Goal: Check status

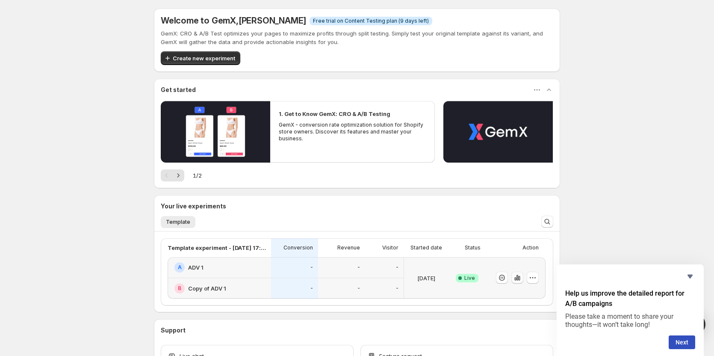
click at [518, 277] on icon "button" at bounding box center [517, 277] width 9 height 9
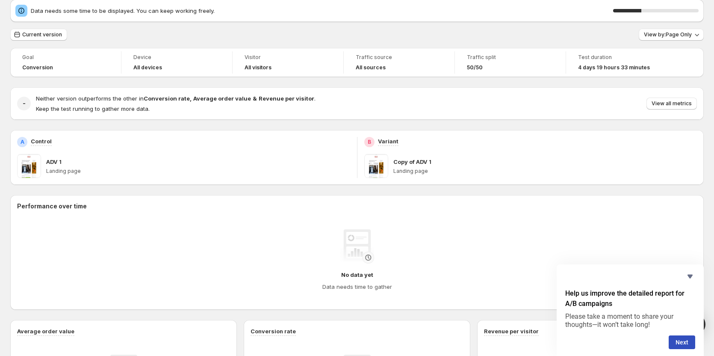
scroll to position [43, 0]
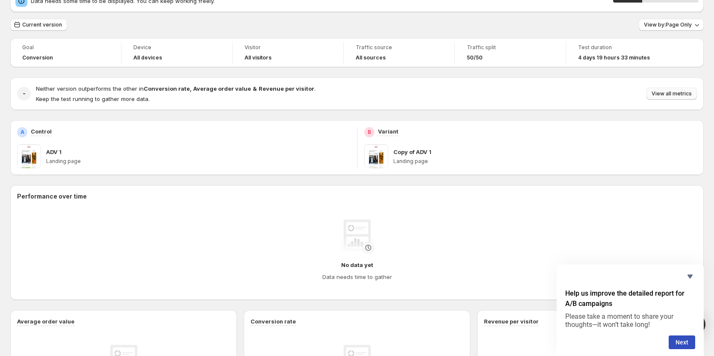
click at [673, 95] on span "View all metrics" at bounding box center [672, 93] width 40 height 7
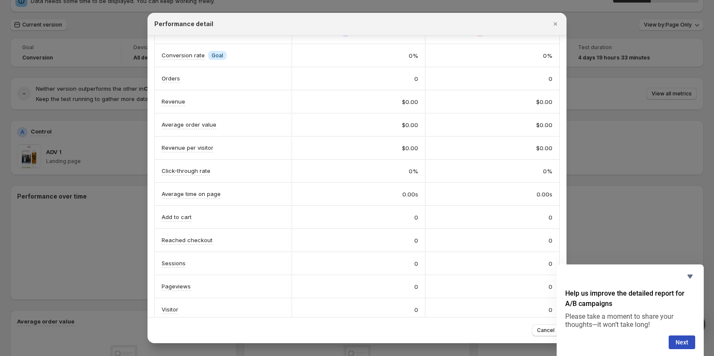
scroll to position [33, 0]
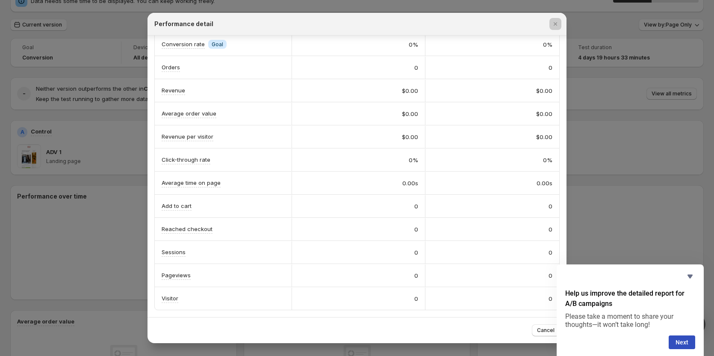
click at [627, 173] on div at bounding box center [357, 178] width 714 height 356
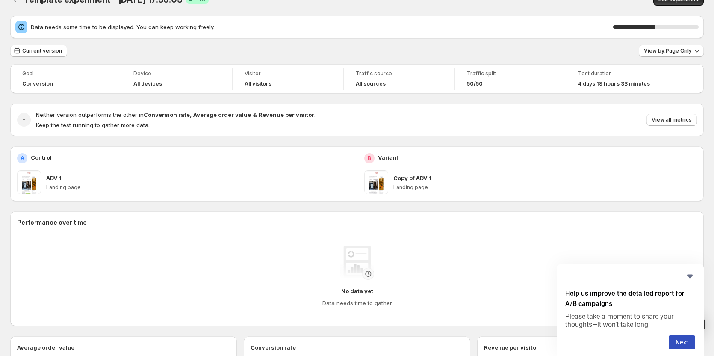
scroll to position [0, 0]
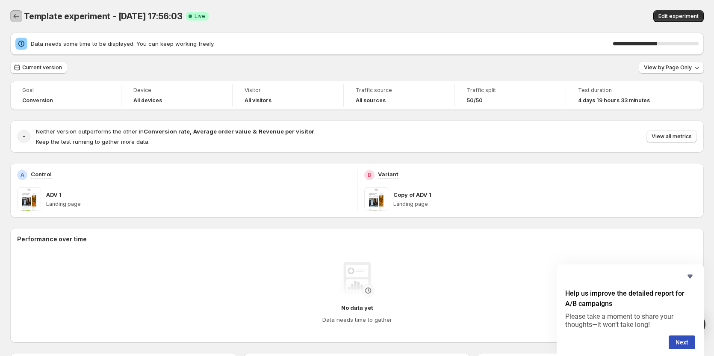
click at [21, 15] on button "Back" at bounding box center [16, 16] width 12 height 12
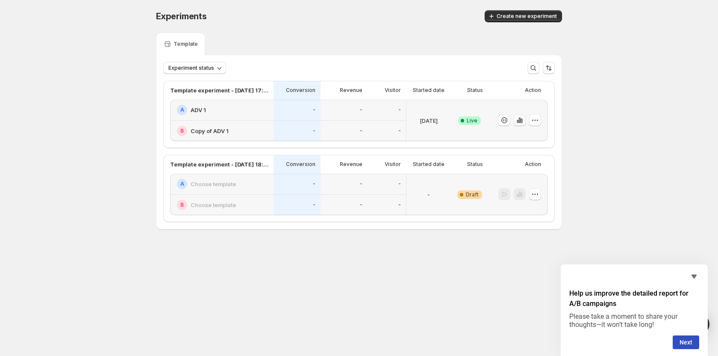
click at [520, 120] on icon "button" at bounding box center [520, 120] width 9 height 9
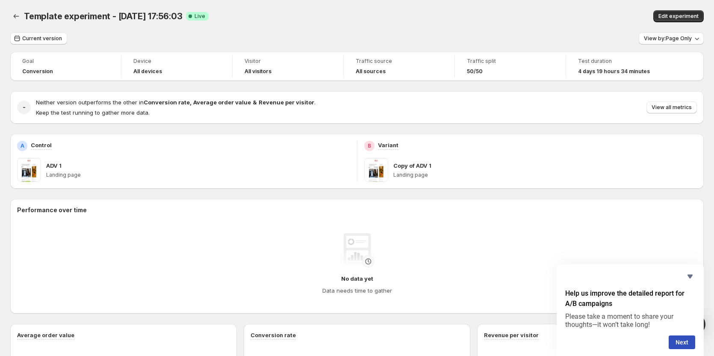
click at [449, 160] on div "Copy of ADV 1 Landing page" at bounding box center [545, 170] width 304 height 24
click at [683, 36] on span "View by: Page Only" at bounding box center [668, 38] width 48 height 7
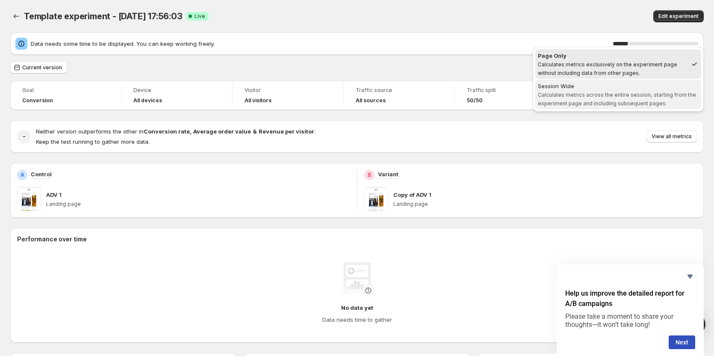
click at [612, 87] on div "Session Wide" at bounding box center [618, 86] width 161 height 9
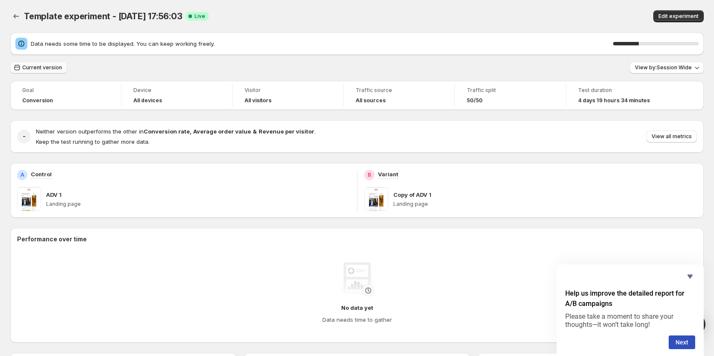
click at [32, 64] on button "Current version" at bounding box center [38, 68] width 57 height 12
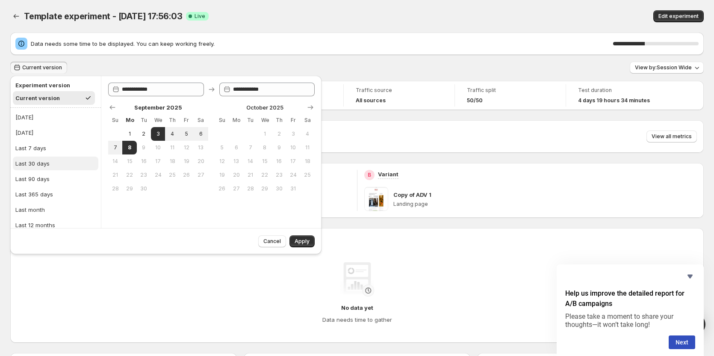
click at [54, 165] on button "Last 30 days" at bounding box center [56, 164] width 86 height 14
type input "**********"
click at [300, 242] on span "Apply" at bounding box center [302, 241] width 15 height 7
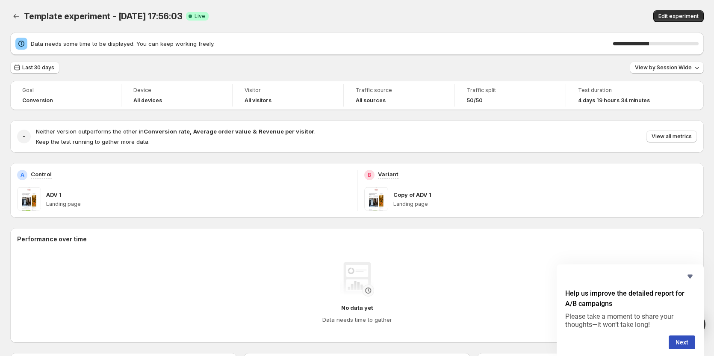
click at [632, 94] on div "Test duration" at bounding box center [621, 90] width 87 height 9
click at [618, 100] on span "4 days 19 hours 34 minutes" at bounding box center [614, 100] width 72 height 7
click at [655, 76] on div "Data needs some time to be displayed. You can keep working freely. 45 % Last 30…" at bounding box center [357, 313] width 694 height 561
click at [662, 71] on span "View by: Session Wide" at bounding box center [663, 67] width 57 height 7
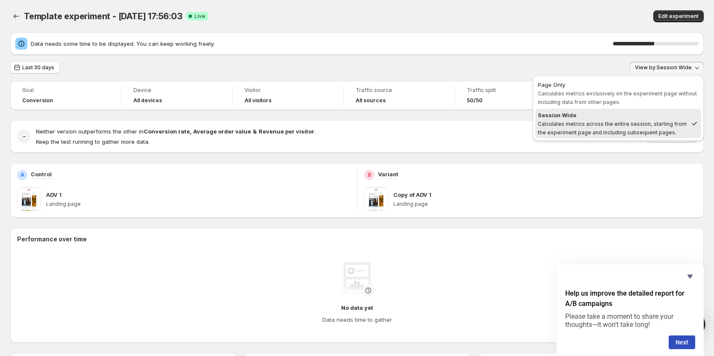
click at [662, 71] on span "View by: Session Wide" at bounding box center [663, 67] width 57 height 7
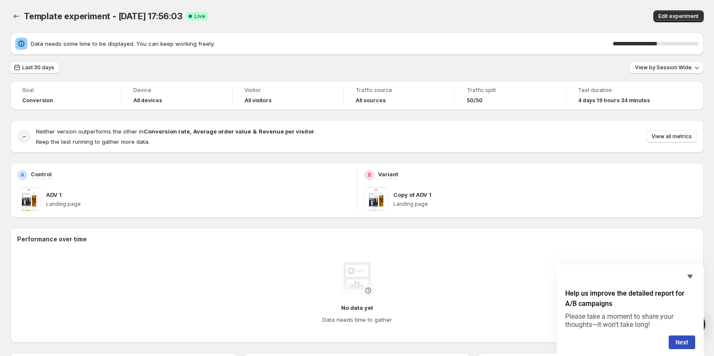
click at [152, 191] on div "ADV 1" at bounding box center [198, 194] width 304 height 9
click at [695, 127] on div "Neither version outperforms the other in Conversion rate , Average order value …" at bounding box center [366, 136] width 661 height 19
click at [691, 133] on span "View all metrics" at bounding box center [672, 136] width 40 height 7
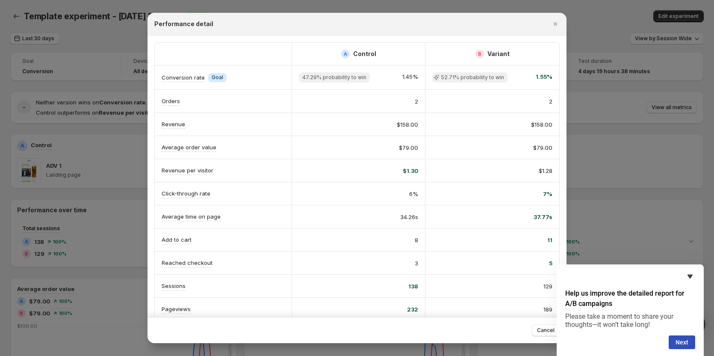
click at [691, 273] on icon "Hide survey" at bounding box center [690, 276] width 10 height 10
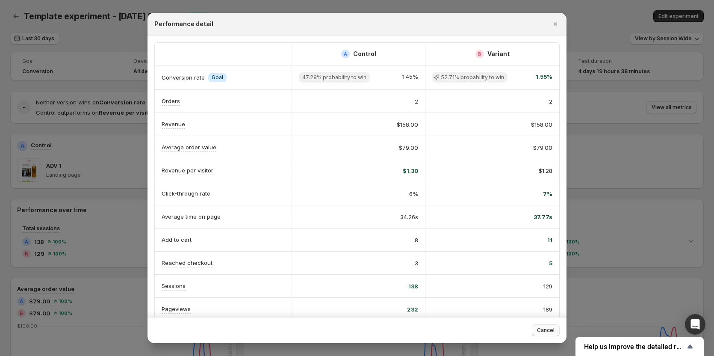
click at [540, 330] on span "Cancel" at bounding box center [546, 330] width 18 height 7
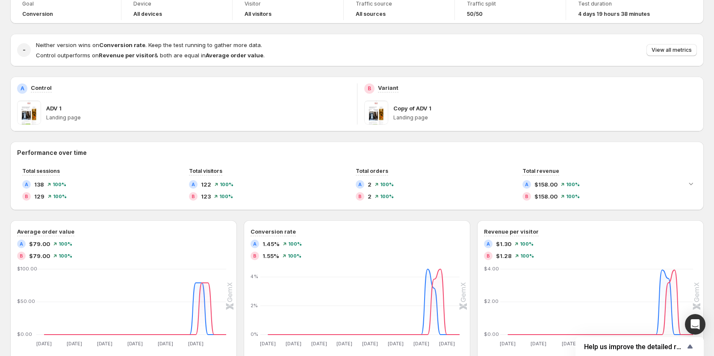
scroll to position [43, 0]
